Goal: Task Accomplishment & Management: Complete application form

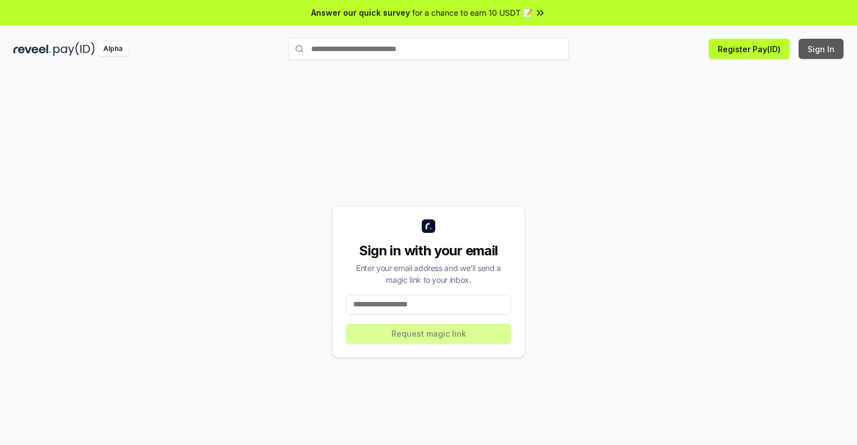
click at [822, 49] on button "Sign In" at bounding box center [821, 49] width 45 height 20
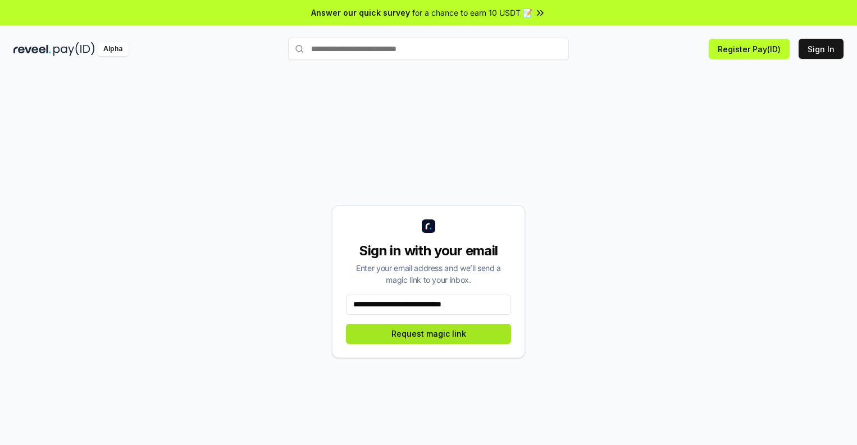
type input "**********"
click at [428, 334] on button "Request magic link" at bounding box center [428, 334] width 165 height 20
